Goal: Information Seeking & Learning: Learn about a topic

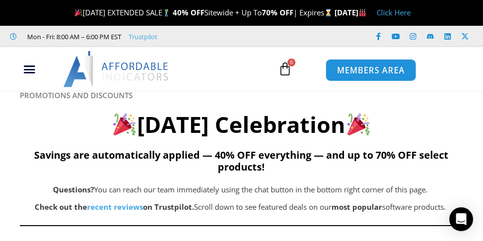
click at [379, 68] on span "MEMBERS AREA" at bounding box center [371, 70] width 68 height 8
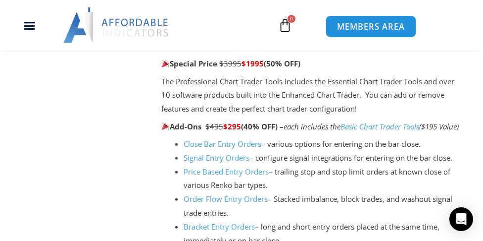
scroll to position [1006, 0]
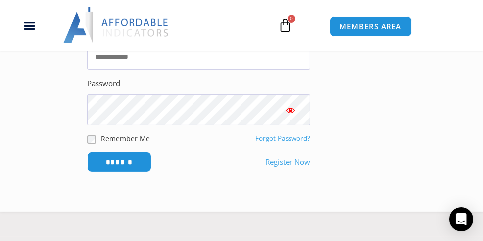
scroll to position [276, 0]
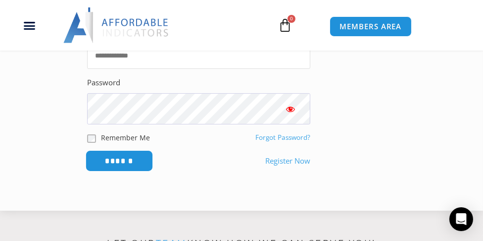
type input "**********"
click at [124, 171] on input "******" at bounding box center [120, 160] width 68 height 21
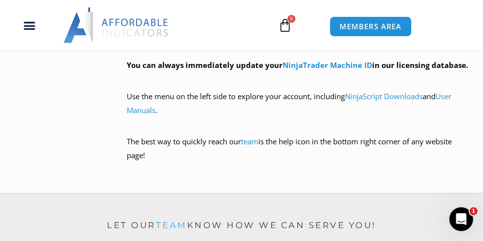
scroll to position [618, 0]
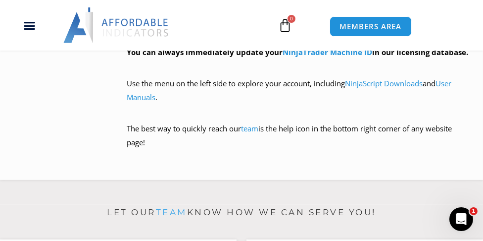
click at [339, 151] on p "The best way to quickly reach our team is the help icon in the bottom right cor…" at bounding box center [299, 143] width 344 height 42
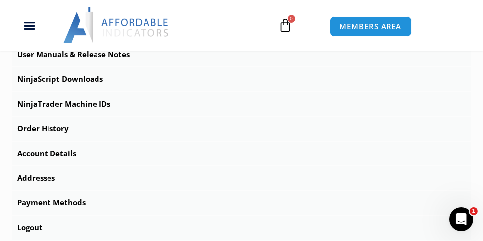
scroll to position [358, 0]
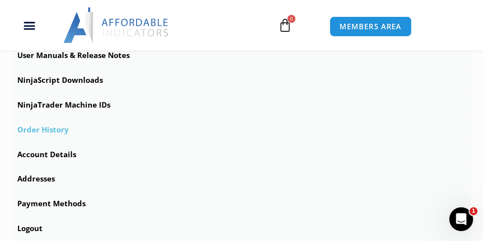
click at [54, 125] on link "Order History" at bounding box center [241, 130] width 459 height 24
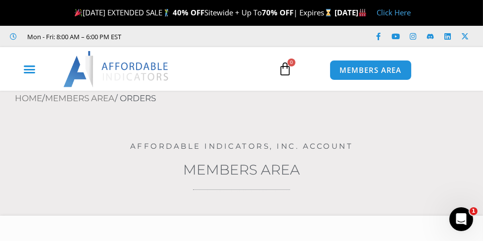
click at [25, 67] on icon "Menu Toggle" at bounding box center [29, 69] width 12 height 12
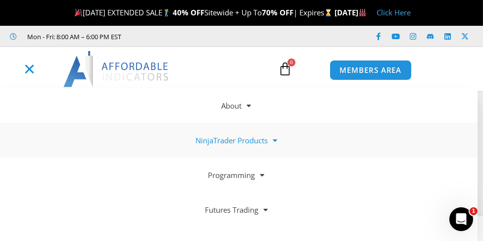
scroll to position [21, 0]
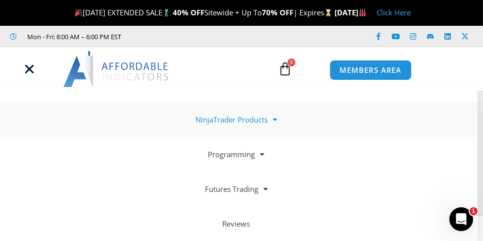
click at [252, 118] on link "NinjaTrader Products" at bounding box center [236, 119] width 483 height 35
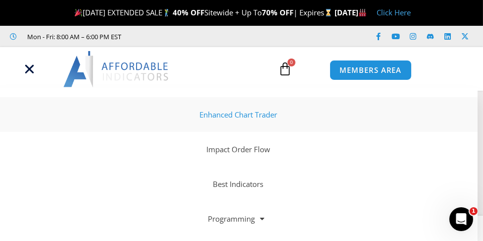
scroll to position [166, 0]
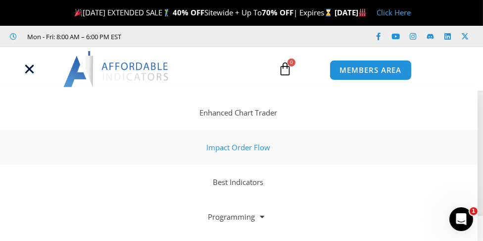
click at [246, 144] on link "Impact Order Flow" at bounding box center [236, 147] width 483 height 35
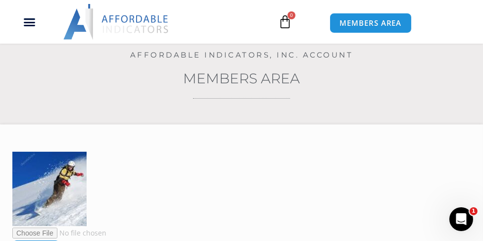
scroll to position [100, 0]
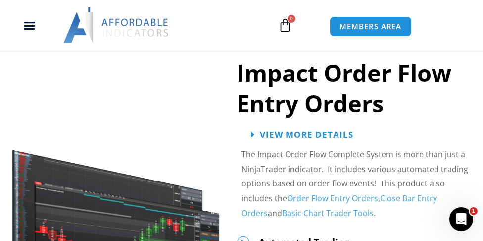
scroll to position [1351, 0]
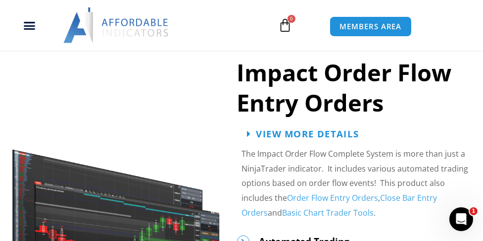
click at [294, 139] on span "View More Details" at bounding box center [307, 133] width 103 height 9
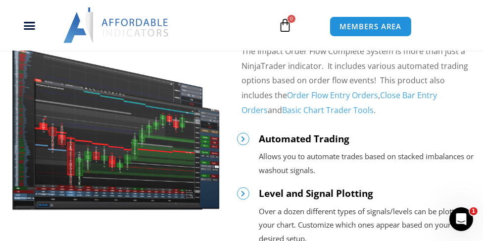
scroll to position [1509, 0]
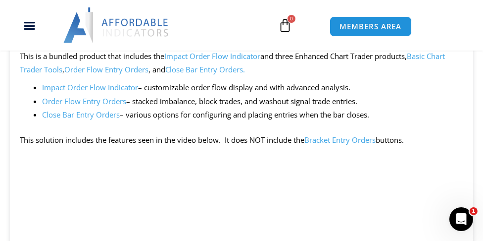
scroll to position [778, 0]
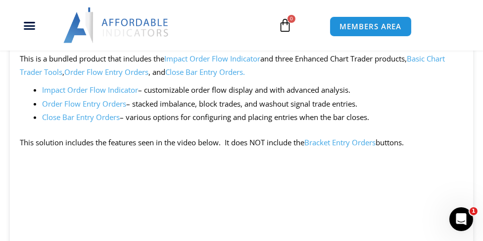
click at [352, 147] on link "Bracket Entry Orders" at bounding box center [340, 142] width 71 height 10
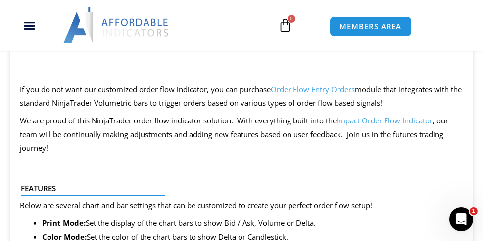
scroll to position [1170, 0]
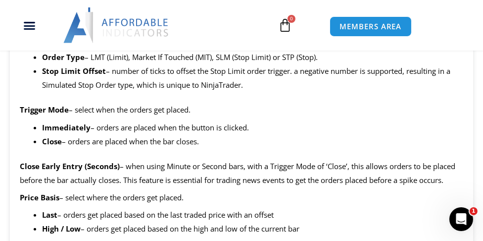
scroll to position [1163, 0]
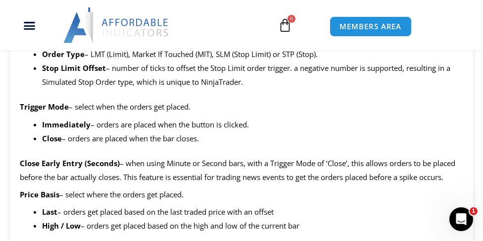
click at [381, 131] on li "Immediately – orders are placed when the button is clicked." at bounding box center [252, 125] width 421 height 14
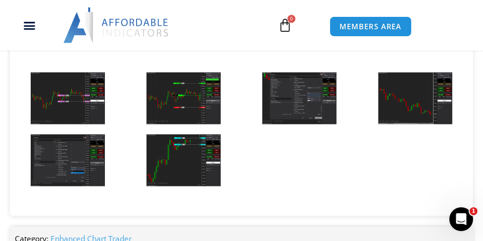
scroll to position [1730, 0]
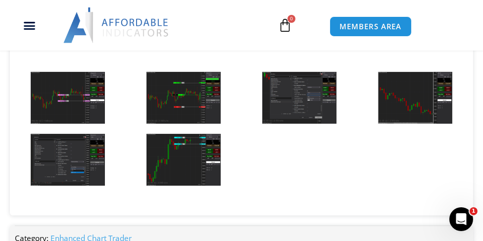
click at [56, 124] on img at bounding box center [68, 98] width 74 height 52
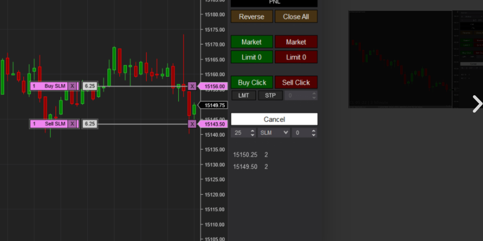
scroll to position [1731, 0]
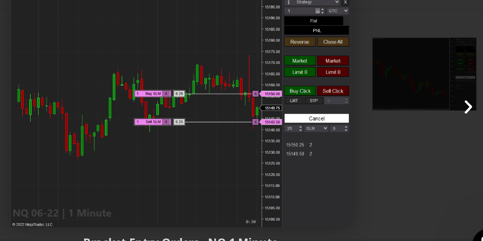
click at [446, 119] on icon "Next slide" at bounding box center [447, 120] width 12 height 12
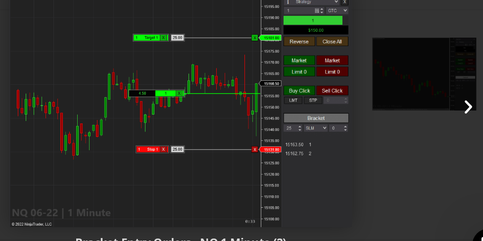
click at [445, 118] on icon "Next slide" at bounding box center [447, 120] width 12 height 12
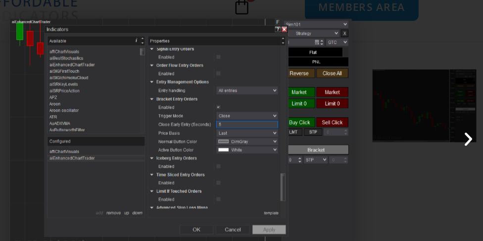
click at [447, 119] on icon "Next slide" at bounding box center [447, 120] width 12 height 12
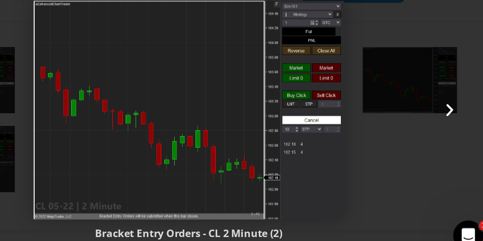
click at [448, 118] on icon "Next slide" at bounding box center [447, 120] width 12 height 12
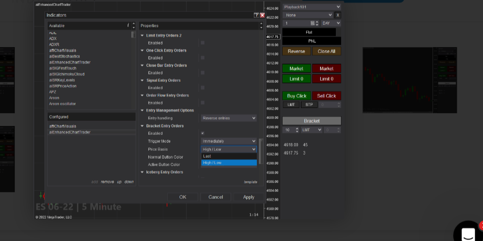
click at [444, 119] on icon "Next slide" at bounding box center [447, 120] width 12 height 12
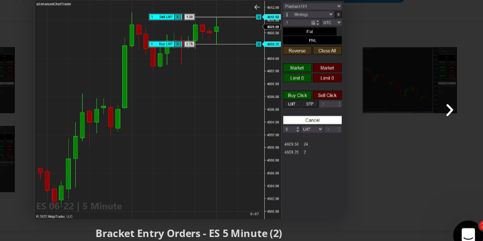
click at [444, 120] on icon "Next slide" at bounding box center [447, 120] width 12 height 12
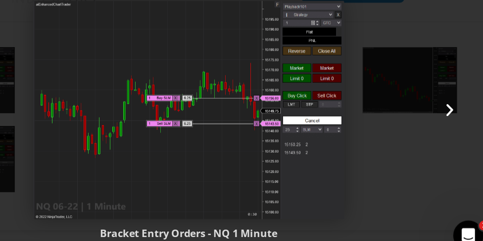
click at [448, 117] on icon "Next slide" at bounding box center [447, 120] width 12 height 12
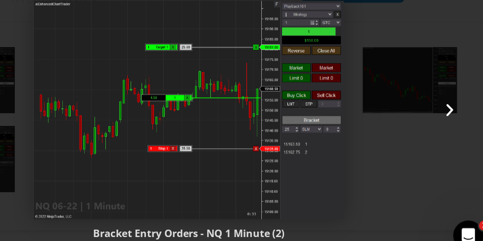
click at [446, 121] on icon "Next slide" at bounding box center [447, 120] width 12 height 12
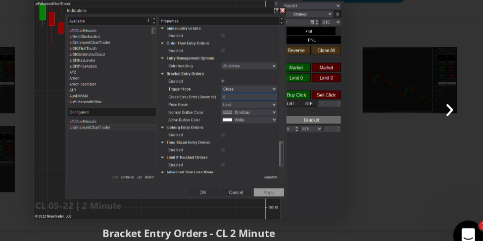
click at [446, 120] on icon "Next slide" at bounding box center [447, 120] width 12 height 12
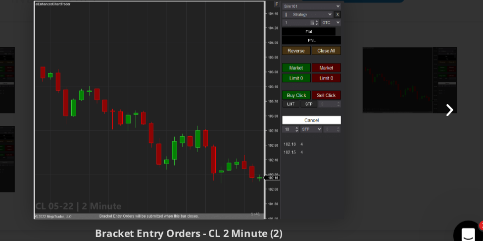
click at [446, 120] on icon "Next slide" at bounding box center [447, 120] width 12 height 12
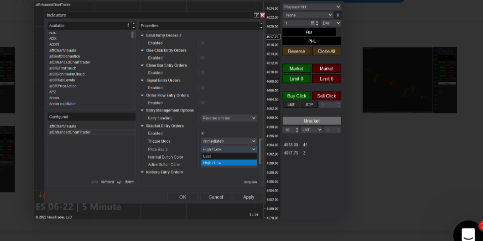
click at [446, 120] on icon "Next slide" at bounding box center [447, 120] width 12 height 12
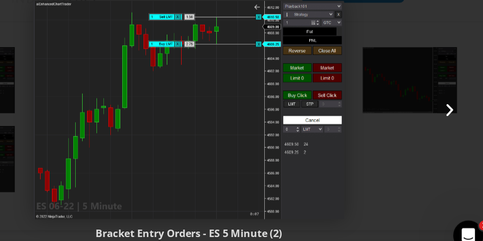
click at [446, 120] on icon "Next slide" at bounding box center [447, 120] width 12 height 12
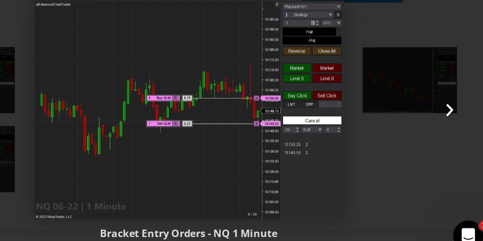
click at [446, 118] on icon "Next slide" at bounding box center [447, 120] width 12 height 12
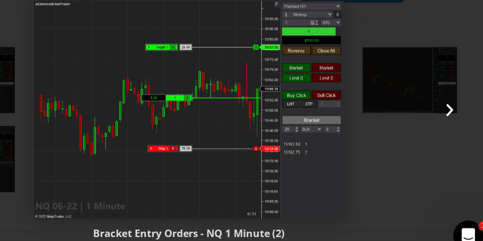
click at [446, 118] on icon "Next slide" at bounding box center [447, 120] width 12 height 12
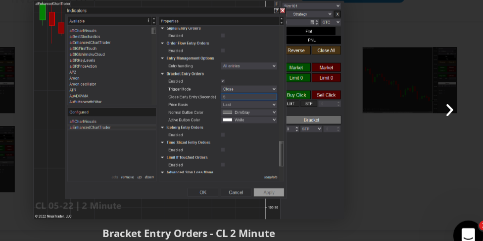
click at [446, 118] on icon "Next slide" at bounding box center [447, 120] width 12 height 12
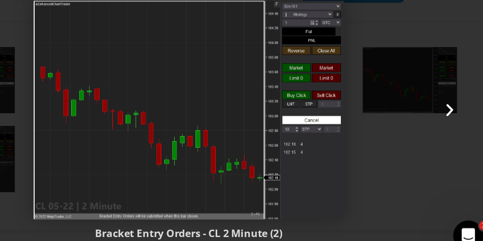
click at [446, 118] on icon "Next slide" at bounding box center [447, 120] width 12 height 12
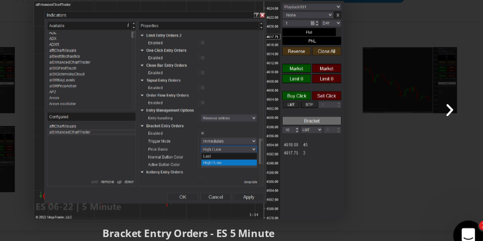
click at [446, 118] on icon "Next slide" at bounding box center [447, 120] width 12 height 12
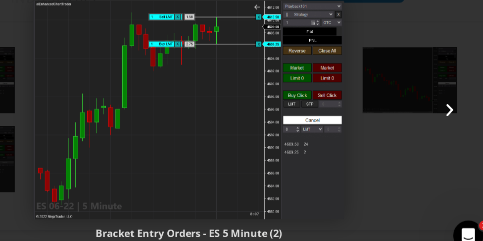
click at [446, 118] on icon "Next slide" at bounding box center [447, 120] width 12 height 12
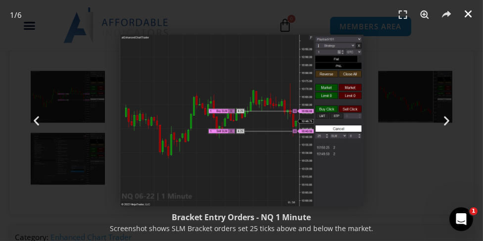
click at [468, 12] on icon "Close (Esc)" at bounding box center [469, 14] width 10 height 10
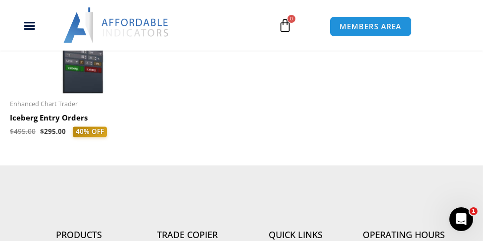
scroll to position [2687, 0]
click at [34, 122] on h2 "Iceberg Entry Orders" at bounding box center [84, 117] width 148 height 10
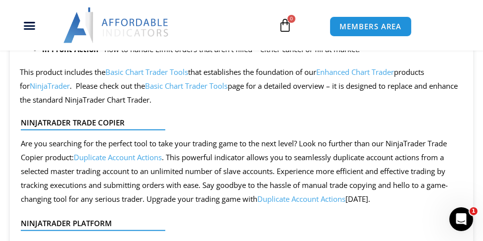
scroll to position [1316, 0]
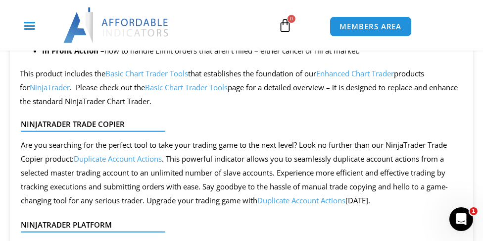
click at [31, 26] on icon "Menu Toggle" at bounding box center [29, 25] width 12 height 12
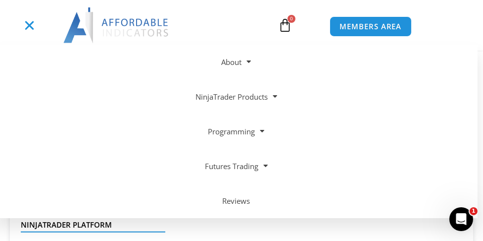
click at [29, 28] on icon "Menu Toggle" at bounding box center [29, 25] width 12 height 12
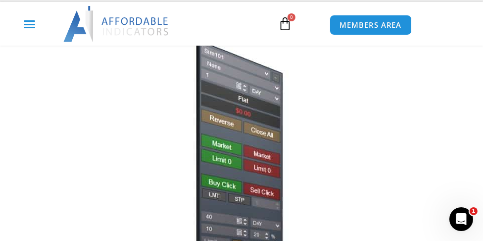
scroll to position [0, 0]
